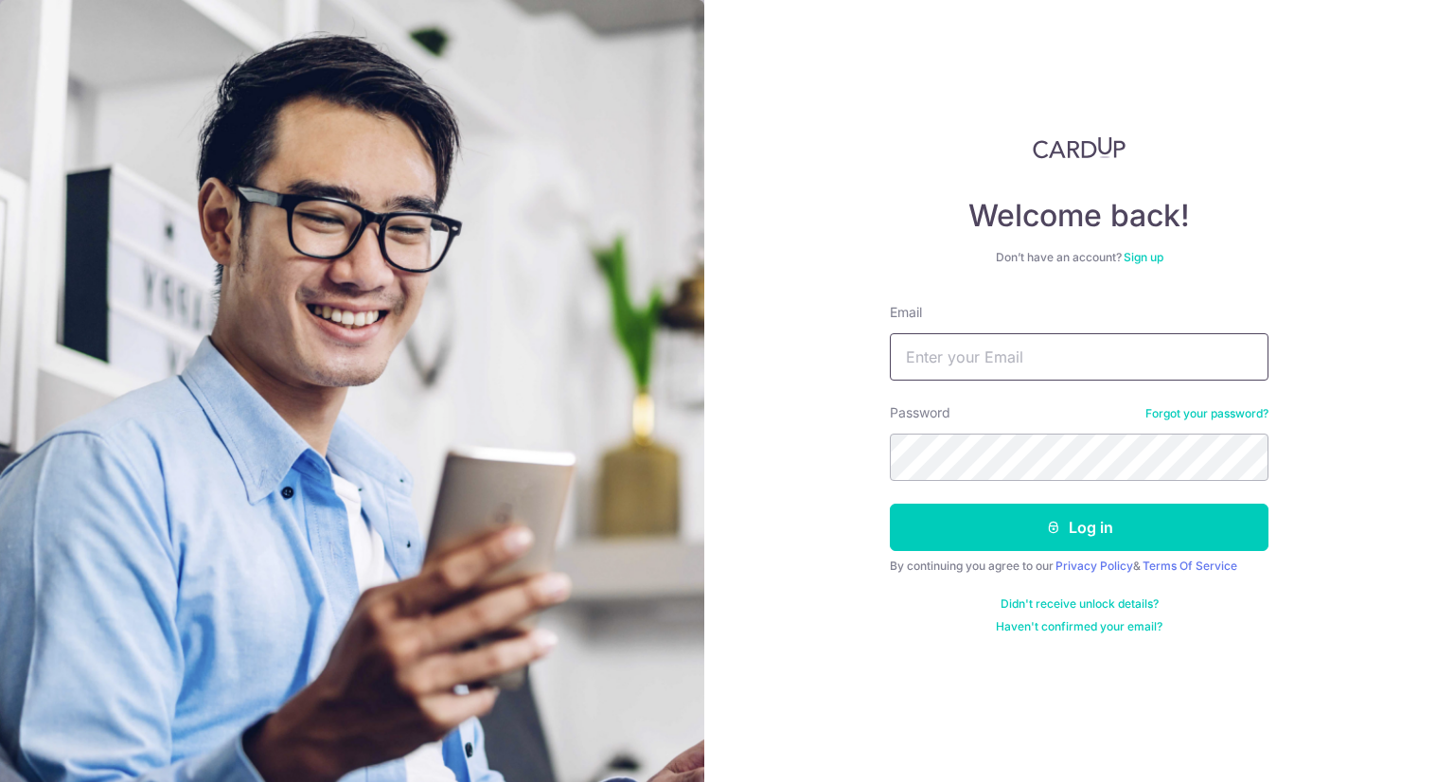
click at [941, 349] on input "Email" at bounding box center [1079, 356] width 379 height 47
paste input "Jajabe.clarence@gmail.com"
type input "Jajabe.clarence@gmail.com"
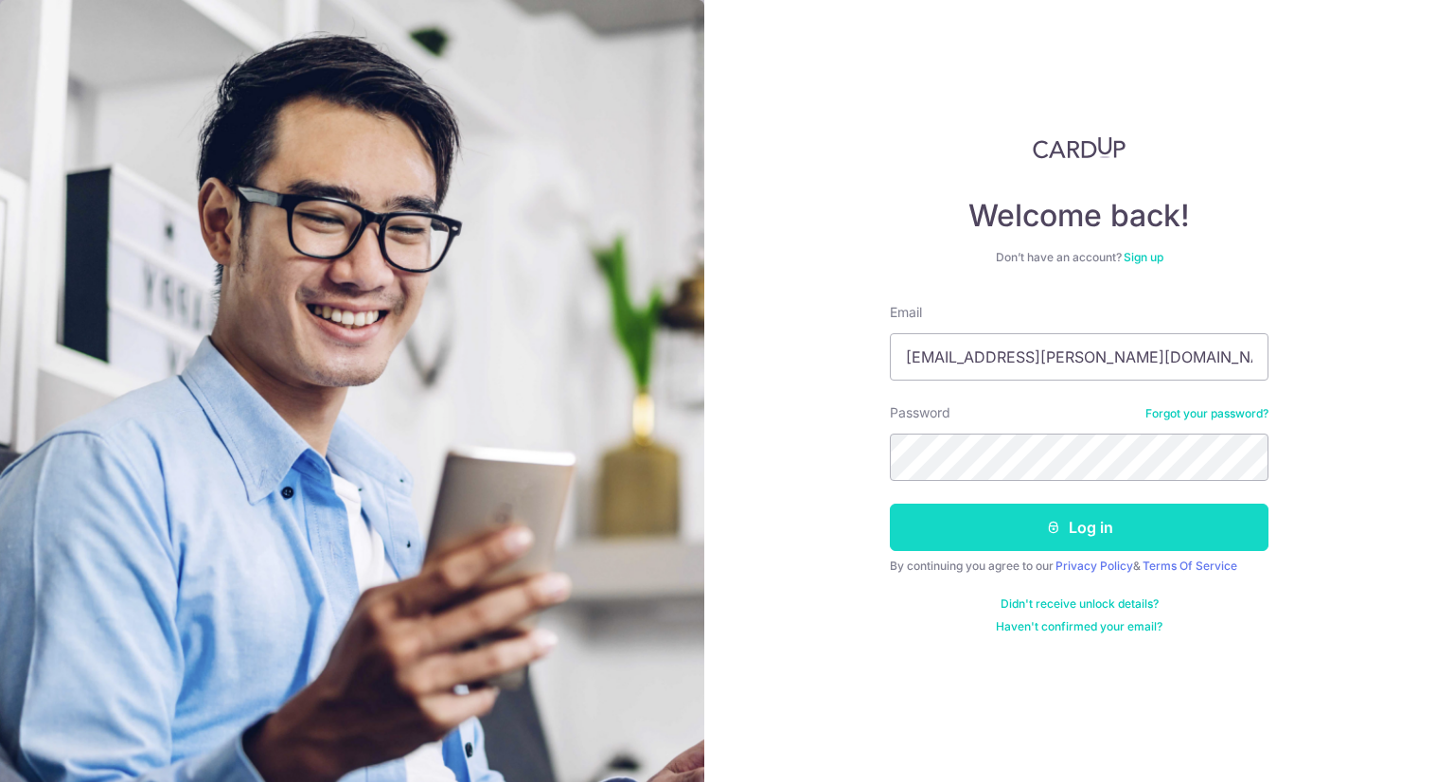
click at [1030, 539] on button "Log in" at bounding box center [1079, 527] width 379 height 47
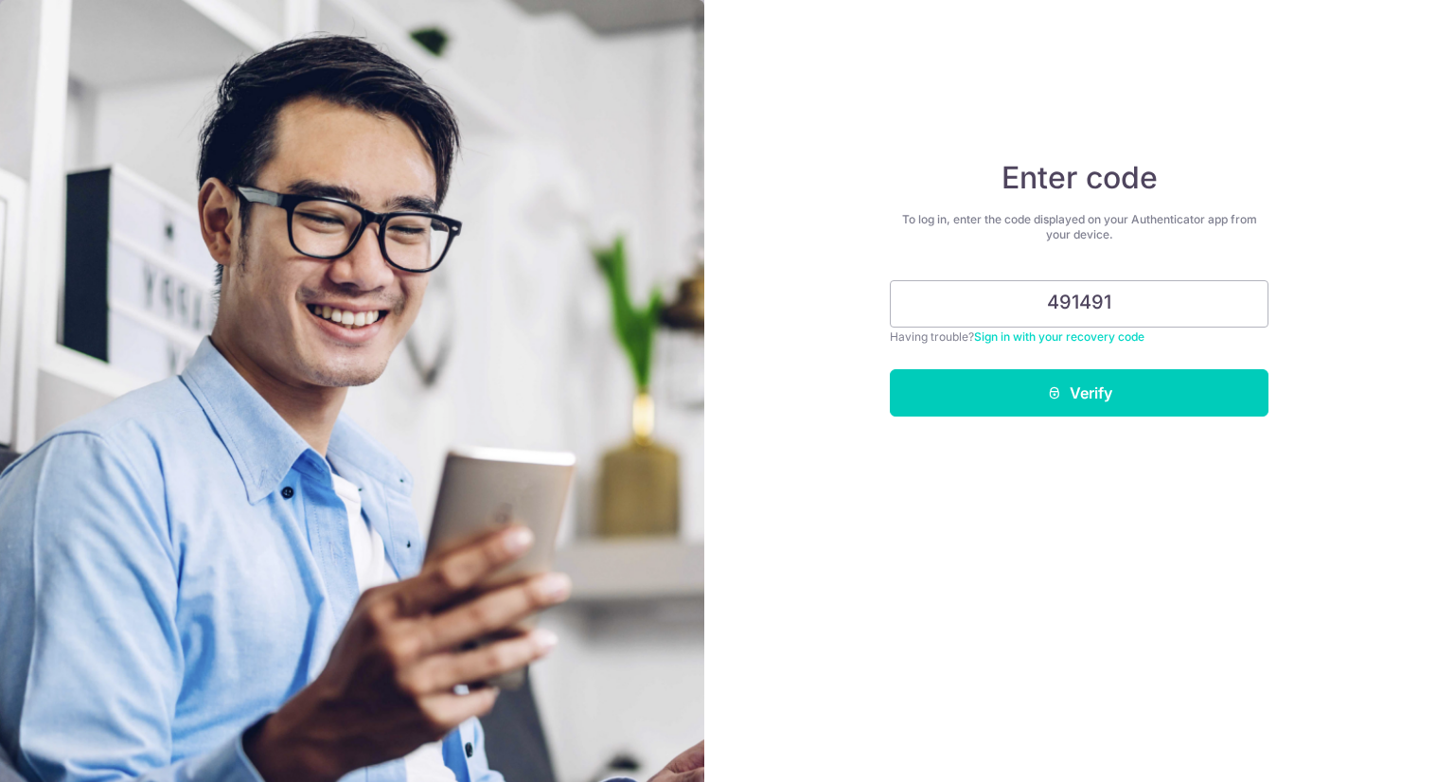
type input "491491"
click at [890, 369] on button "Verify" at bounding box center [1079, 392] width 379 height 47
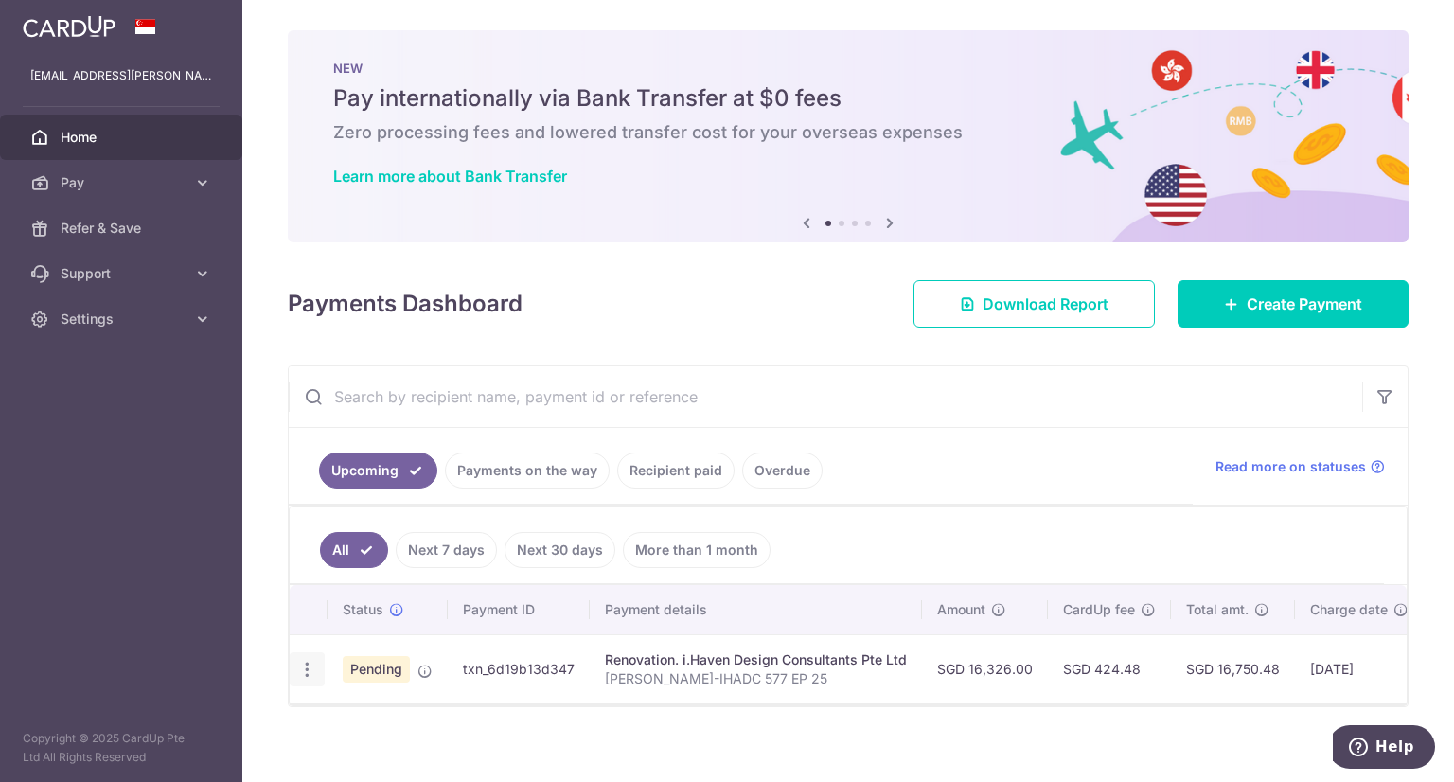
click at [310, 665] on icon "button" at bounding box center [307, 670] width 20 height 20
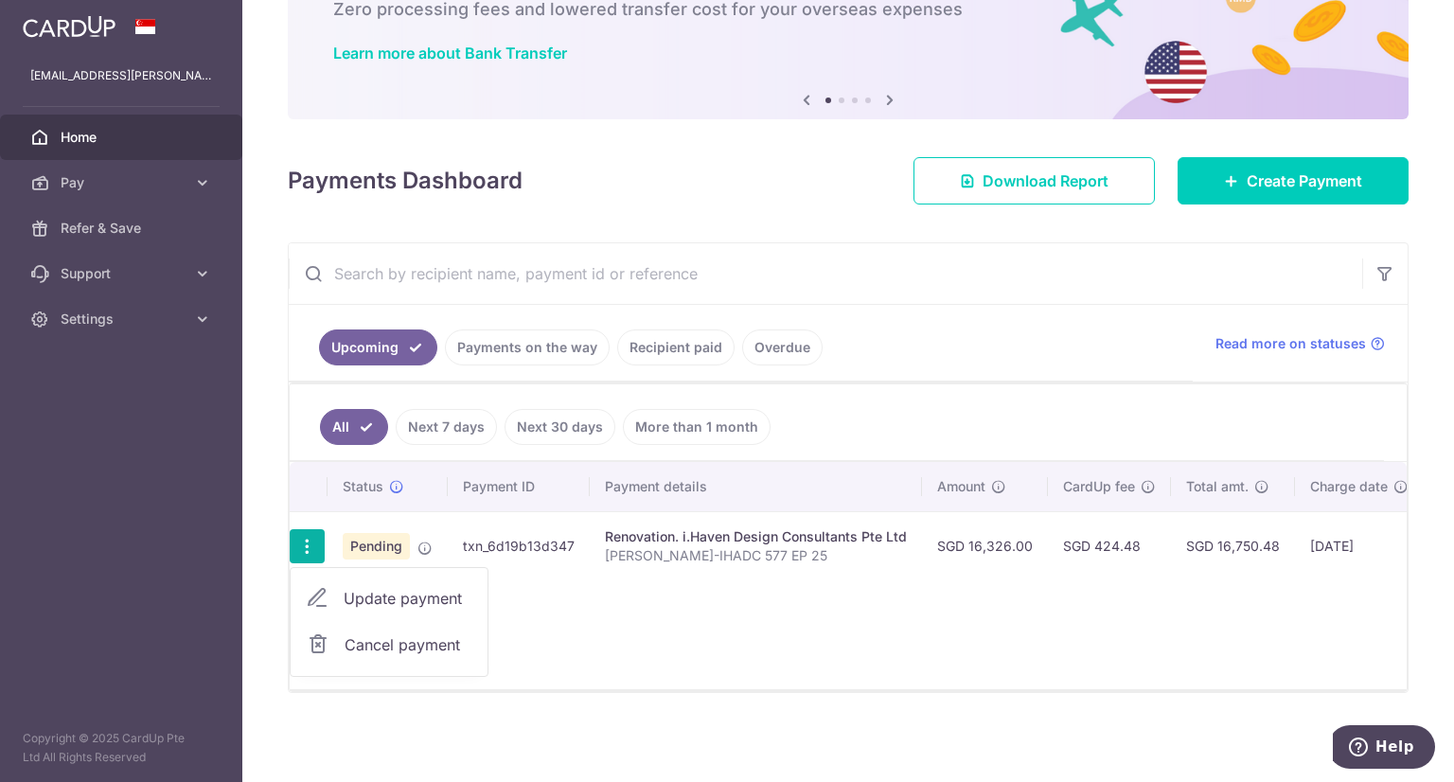
click at [512, 545] on td "txn_6d19b13d347" at bounding box center [519, 545] width 142 height 69
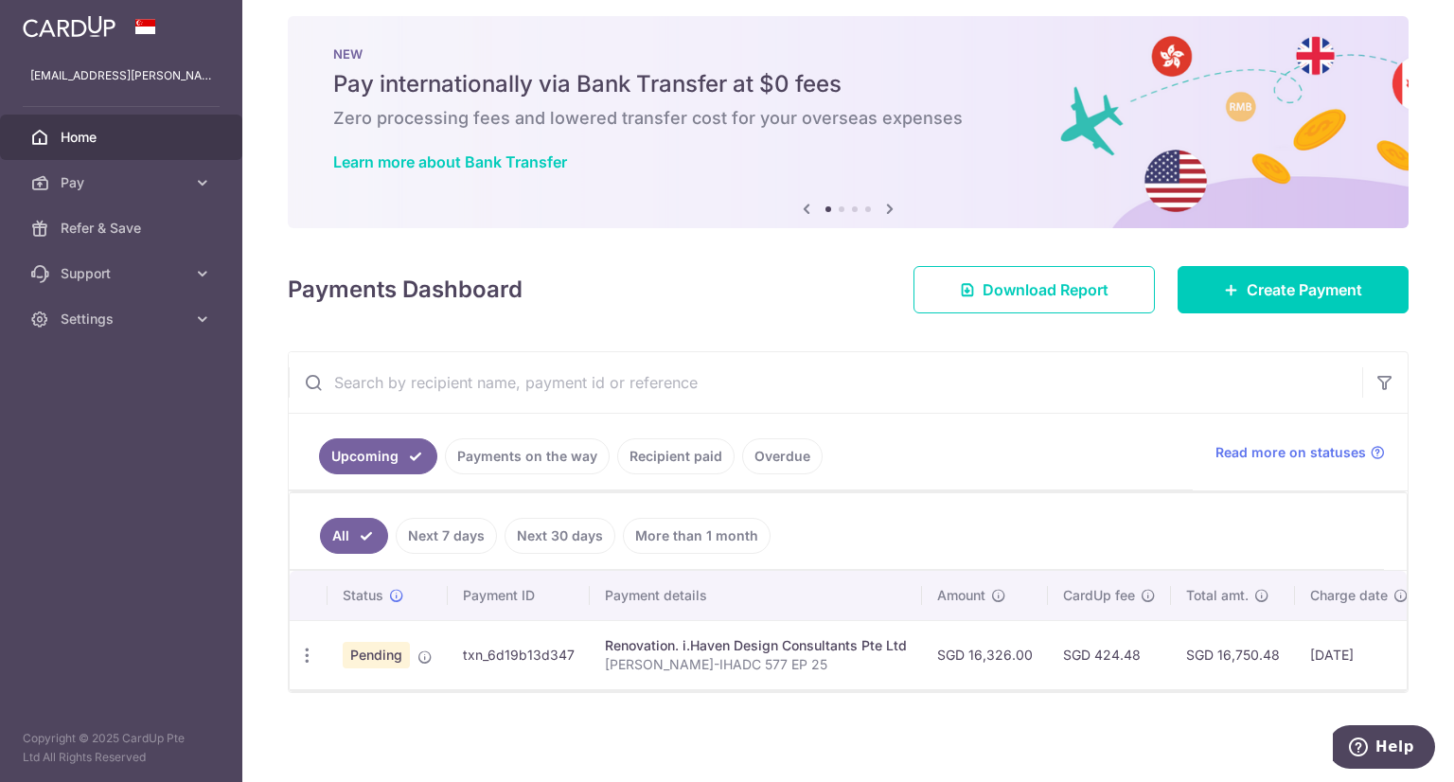
click at [496, 640] on td "txn_6d19b13d347" at bounding box center [519, 654] width 142 height 69
click at [649, 636] on div "Renovation. i.Haven Design Consultants Pte Ltd" at bounding box center [756, 645] width 302 height 19
click at [776, 655] on p "Clarence Loh-IHADC 577 EP 25" at bounding box center [756, 664] width 302 height 19
click at [898, 641] on div "Renovation. i.Haven Design Consultants Pte Ltd" at bounding box center [756, 645] width 302 height 19
click at [1203, 649] on td "SGD 16,750.48" at bounding box center [1233, 654] width 124 height 69
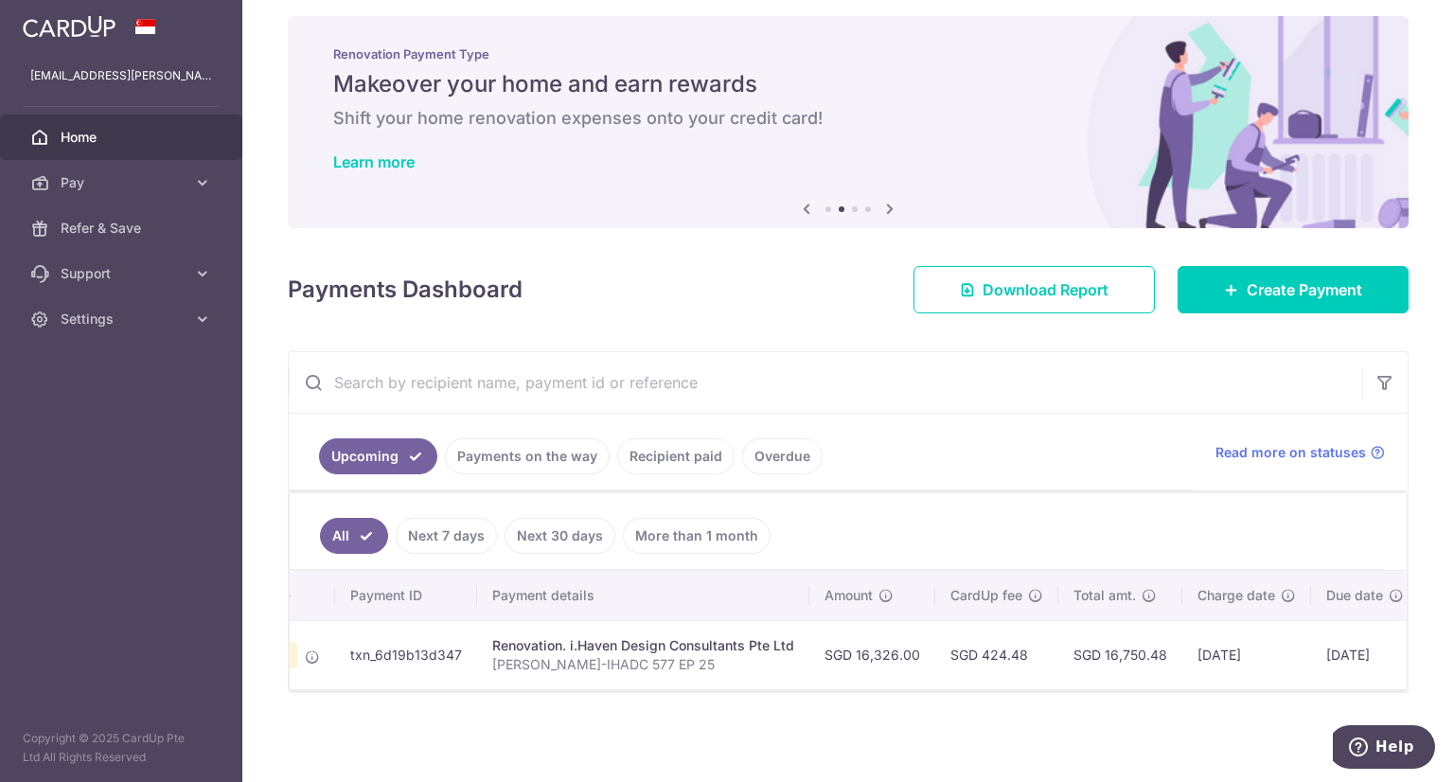
scroll to position [0, 0]
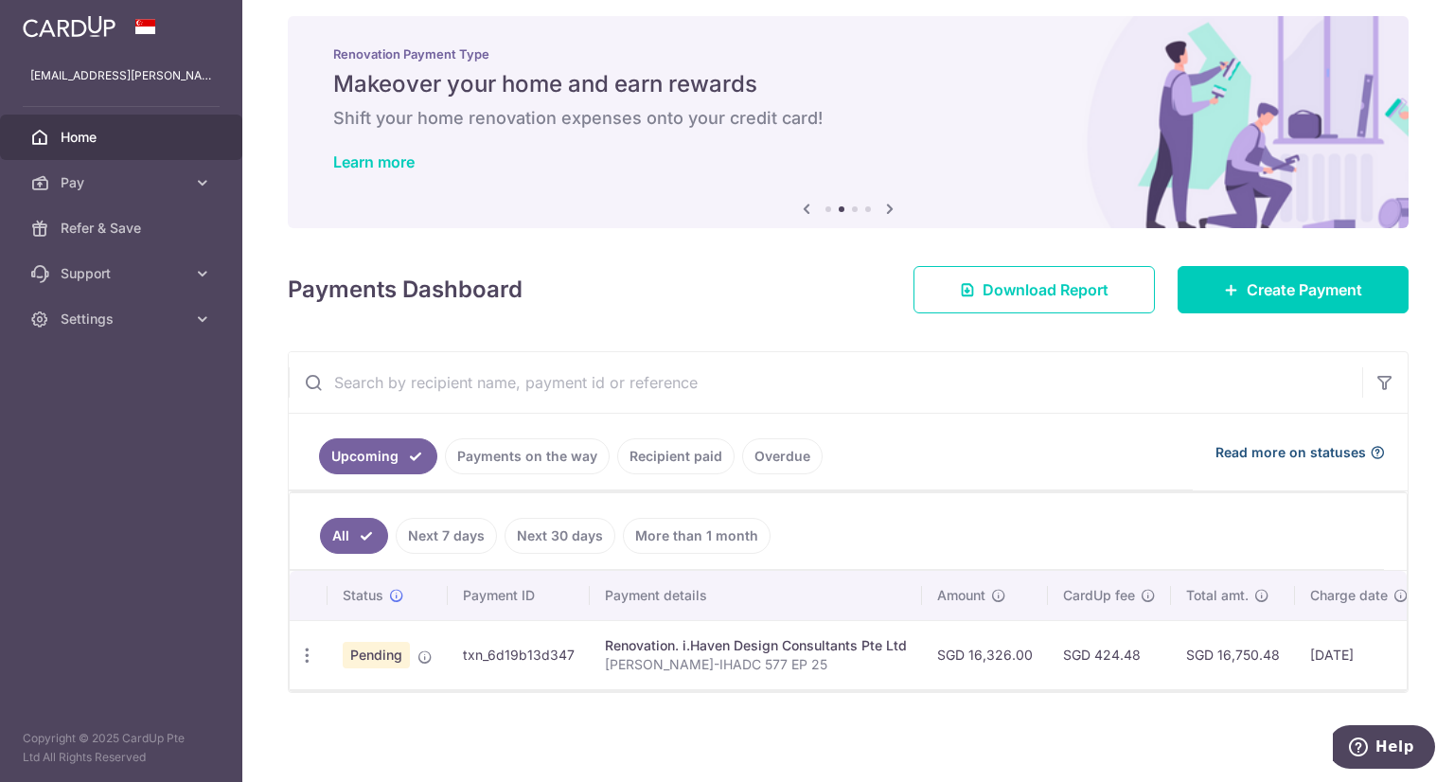
click at [1321, 443] on span "Read more on statuses" at bounding box center [1290, 452] width 151 height 19
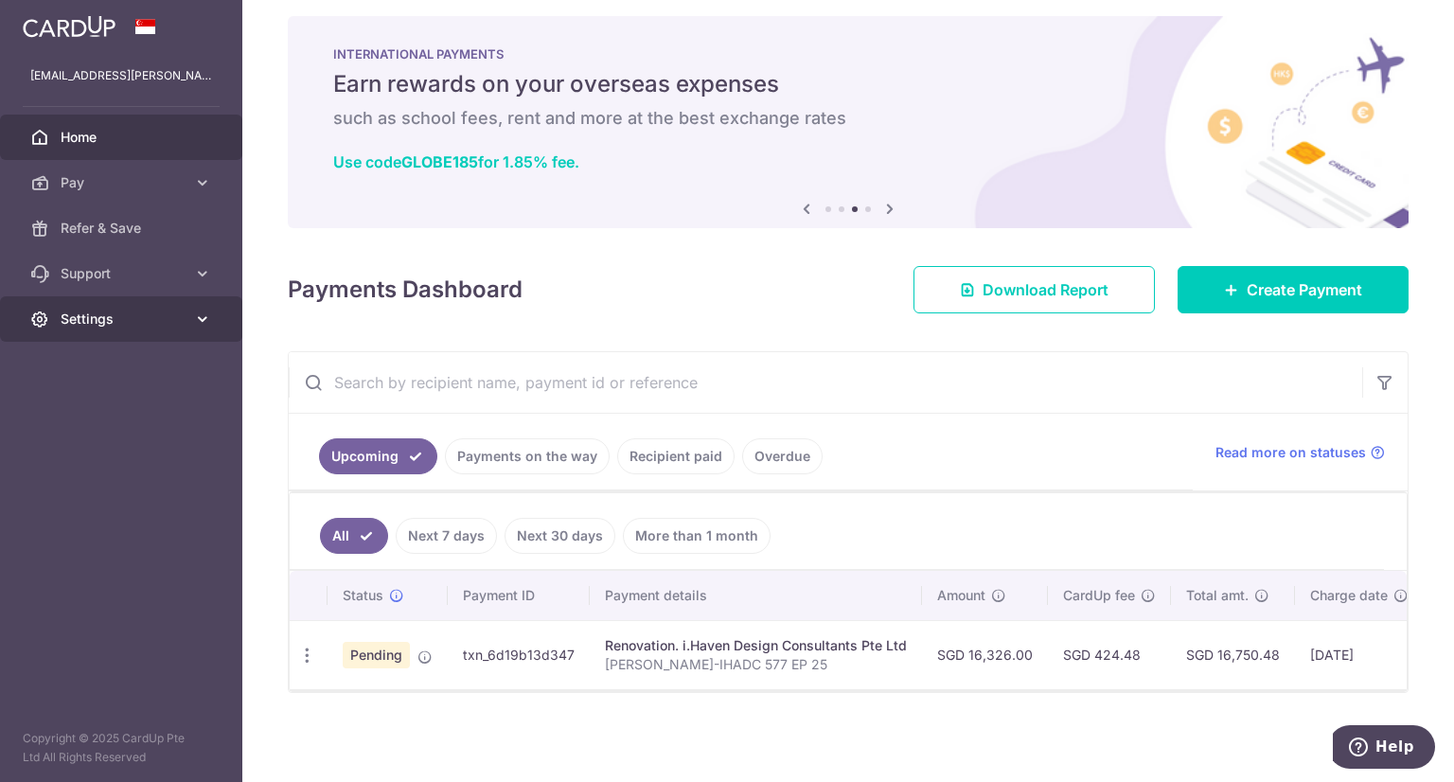
click at [122, 307] on link "Settings" at bounding box center [121, 318] width 242 height 45
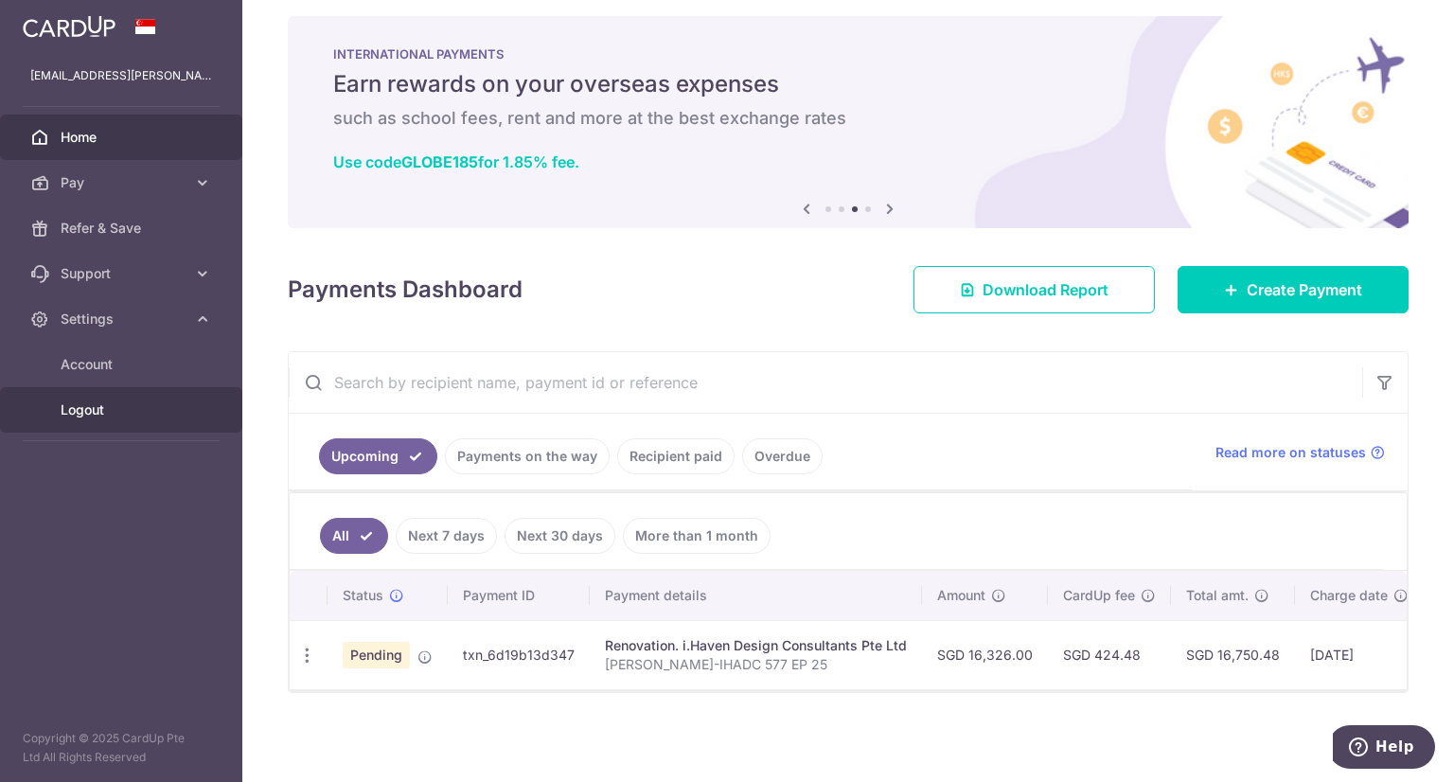
click at [70, 412] on span "Logout" at bounding box center [123, 409] width 125 height 19
